Goal: Task Accomplishment & Management: Use online tool/utility

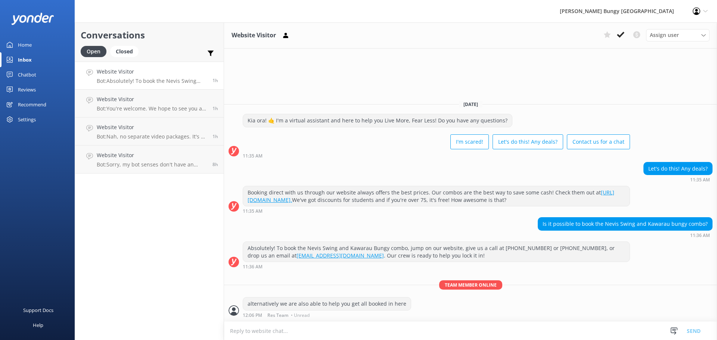
click at [37, 78] on link "Chatbot" at bounding box center [37, 74] width 75 height 15
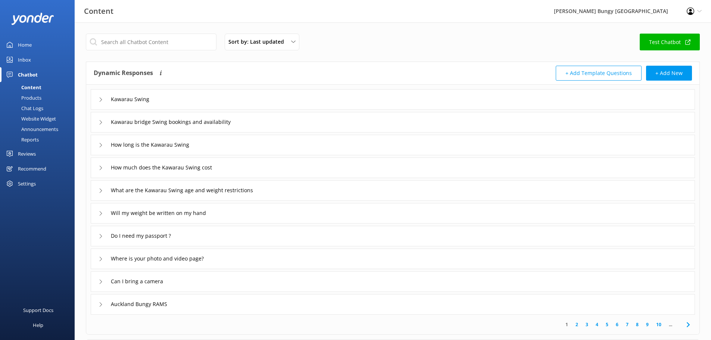
click at [155, 116] on div "Kawarau bridge Swing bookings and availability" at bounding box center [172, 122] width 146 height 12
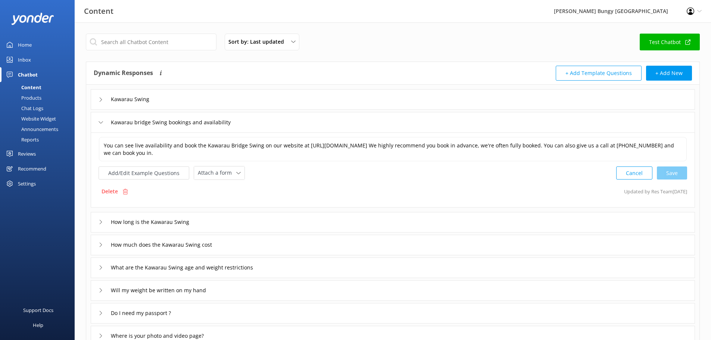
click at [471, 170] on div "Add/Edit Example Questions Attach a form Leave contact details Check availabili…" at bounding box center [393, 173] width 589 height 14
